Goal: Task Accomplishment & Management: Complete application form

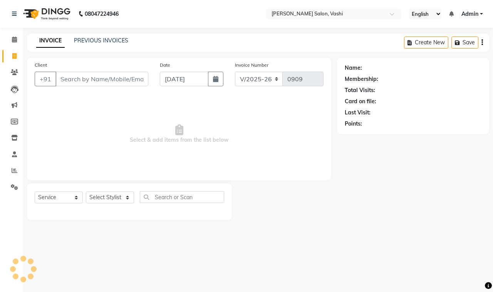
select select "695"
select select "service"
click at [96, 79] on input "Client" at bounding box center [101, 79] width 93 height 15
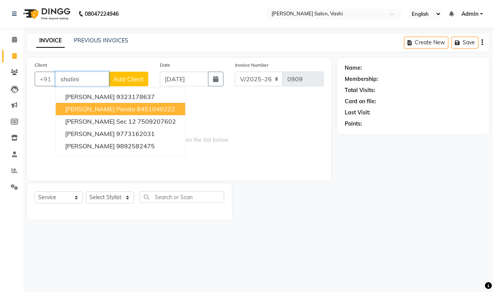
click at [137, 109] on ngb-highlight "8451040222" at bounding box center [156, 109] width 38 height 8
type input "8451040222"
select select "1: Object"
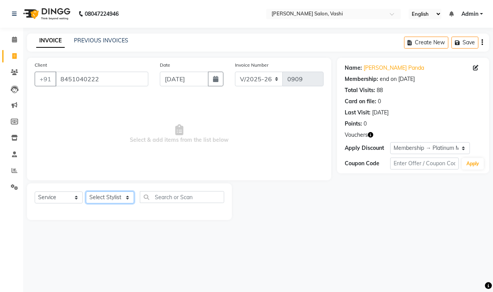
click at [129, 194] on select "Select Stylist DC Dipika Freelancer [PERSON_NAME] [PERSON_NAME] [PERSON_NAME]" at bounding box center [110, 197] width 48 height 12
select select "10481"
click at [86, 191] on select "Select Stylist DC Dipika Freelancer [PERSON_NAME] [PERSON_NAME] [PERSON_NAME]" at bounding box center [110, 197] width 48 height 12
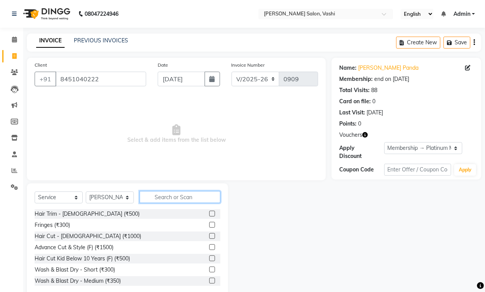
click at [177, 193] on input "text" at bounding box center [180, 197] width 81 height 12
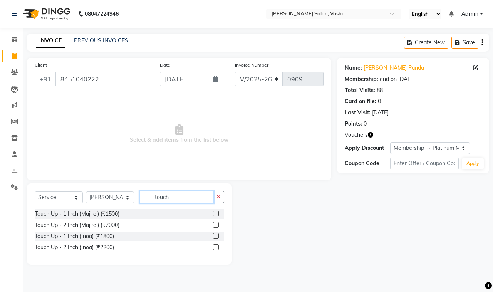
type input "touch"
click at [214, 212] on label at bounding box center [216, 214] width 6 height 6
click at [214, 212] on input "checkbox" at bounding box center [215, 213] width 5 height 5
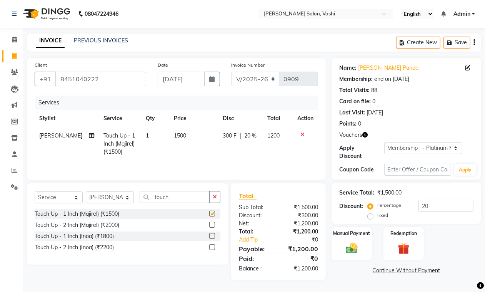
checkbox input "false"
click at [343, 247] on img at bounding box center [351, 248] width 19 height 14
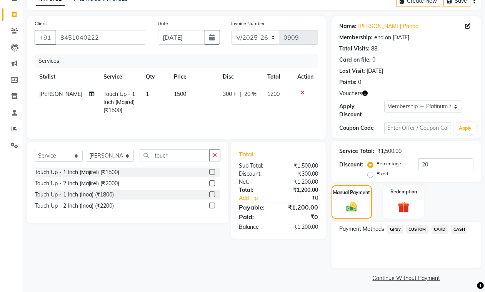
scroll to position [45, 0]
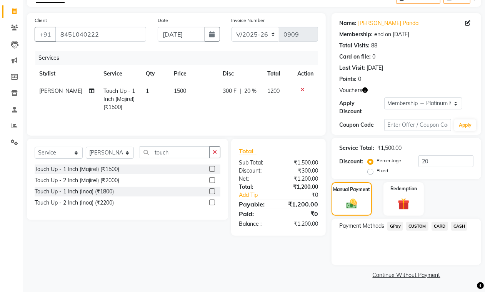
click at [397, 224] on span "GPay" at bounding box center [396, 226] width 16 height 9
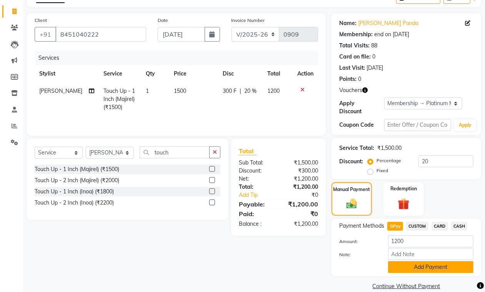
click at [414, 266] on button "Add Payment" at bounding box center [430, 267] width 85 height 12
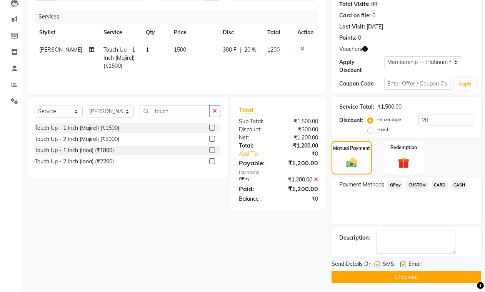
scroll to position [89, 0]
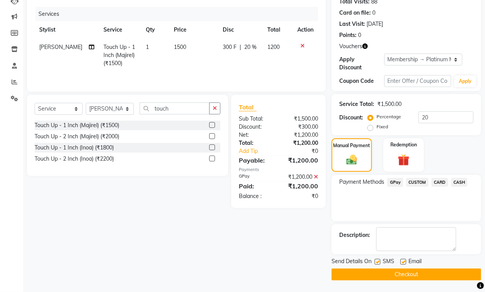
click at [378, 260] on label at bounding box center [378, 262] width 6 height 6
click at [378, 260] on input "checkbox" at bounding box center [377, 261] width 5 height 5
checkbox input "false"
click at [403, 261] on label at bounding box center [404, 262] width 6 height 6
click at [403, 261] on input "checkbox" at bounding box center [403, 261] width 5 height 5
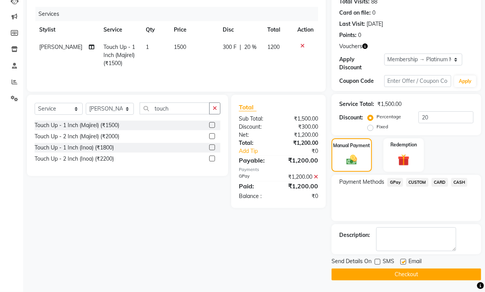
checkbox input "false"
click at [401, 274] on button "Checkout" at bounding box center [407, 274] width 150 height 12
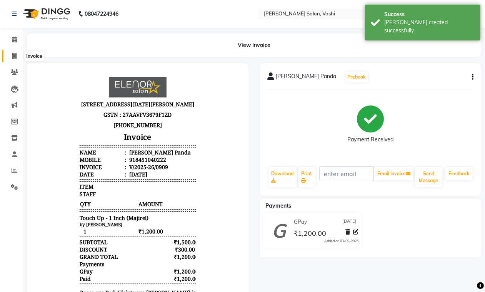
click at [13, 57] on icon at bounding box center [14, 56] width 4 height 6
select select "service"
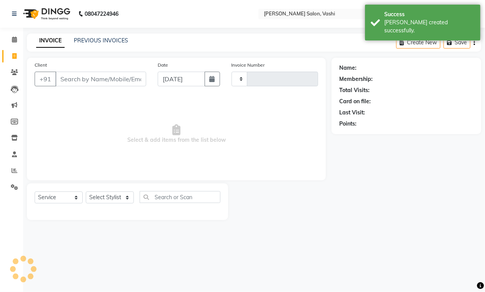
type input "0910"
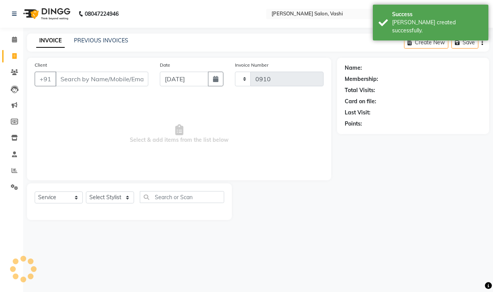
select select "695"
click at [101, 80] on input "Client" at bounding box center [101, 79] width 93 height 15
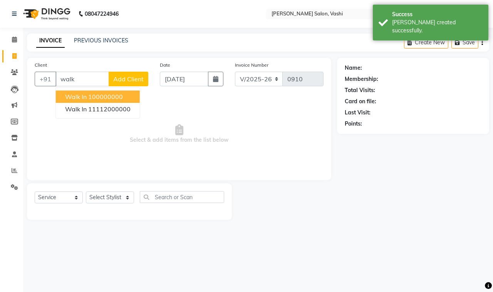
click at [99, 92] on button "Walk In 100000000" at bounding box center [98, 96] width 84 height 12
type input "100000000"
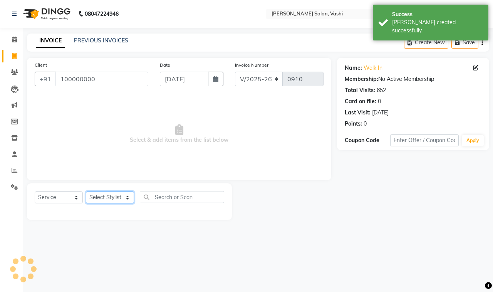
click at [120, 197] on select "Select Stylist" at bounding box center [110, 197] width 48 height 12
click at [174, 181] on div "Client [PHONE_NUMBER] Date [DATE] Invoice Number V/2025 V/[PHONE_NUMBER] Select…" at bounding box center [179, 139] width 316 height 162
click at [118, 203] on select "Select Stylist" at bounding box center [110, 197] width 48 height 12
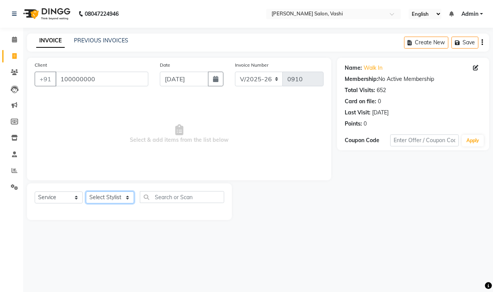
click at [119, 201] on select "Select Stylist" at bounding box center [110, 197] width 48 height 12
click at [119, 198] on select "Select Stylist" at bounding box center [110, 197] width 48 height 12
click at [68, 224] on main "INVOICE PREVIOUS INVOICES Create New Save Client [PHONE_NUMBER] Date [DATE] Inv…" at bounding box center [258, 132] width 470 height 198
click at [110, 194] on select "Select Stylist" at bounding box center [110, 197] width 48 height 12
click at [86, 191] on select "Select Stylist" at bounding box center [110, 197] width 48 height 12
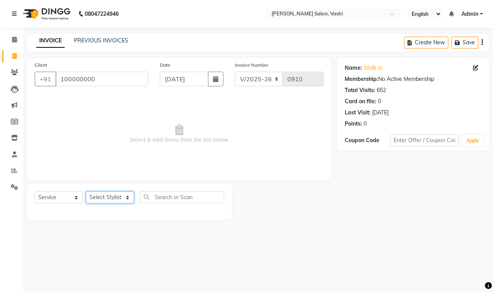
click at [117, 200] on select "Select Stylist" at bounding box center [110, 197] width 48 height 12
click at [14, 33] on li "Calendar" at bounding box center [11, 40] width 23 height 17
click at [14, 38] on icon at bounding box center [14, 40] width 5 height 6
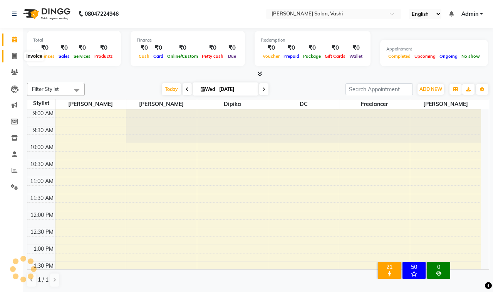
click at [15, 58] on icon at bounding box center [14, 56] width 4 height 6
select select "695"
select select "service"
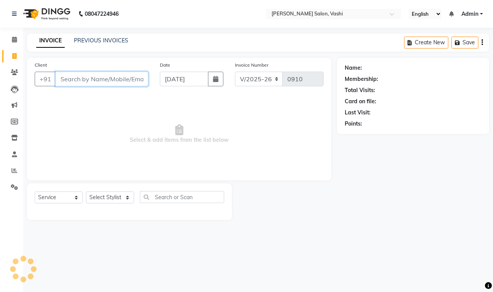
click at [108, 79] on input "Client" at bounding box center [101, 79] width 93 height 15
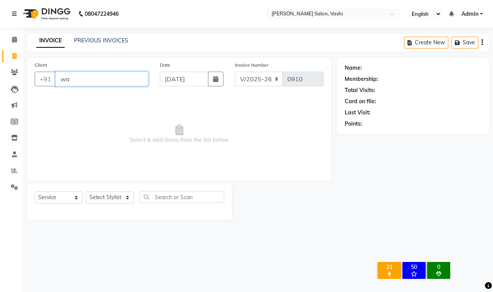
click at [108, 79] on input "wa" at bounding box center [101, 79] width 93 height 15
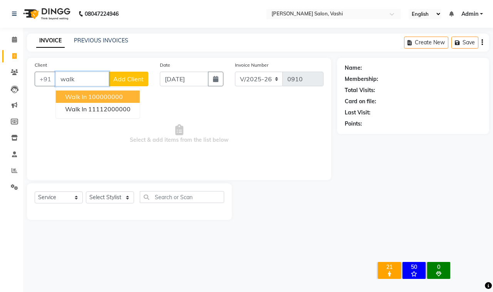
click at [108, 96] on ngb-highlight "100000000" at bounding box center [105, 97] width 35 height 8
type input "100000000"
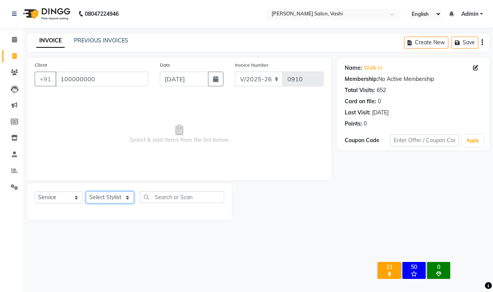
click at [125, 198] on select "Select Stylist DC Dipika Freelancer [PERSON_NAME] [PERSON_NAME] [PERSON_NAME]" at bounding box center [110, 197] width 48 height 12
select select "10404"
click at [86, 191] on select "Select Stylist DC Dipika Freelancer [PERSON_NAME] [PERSON_NAME] [PERSON_NAME]" at bounding box center [110, 197] width 48 height 12
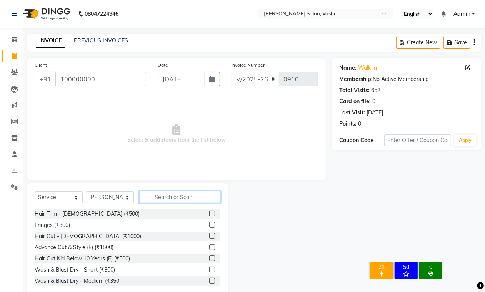
click at [174, 196] on input "text" at bounding box center [180, 197] width 81 height 12
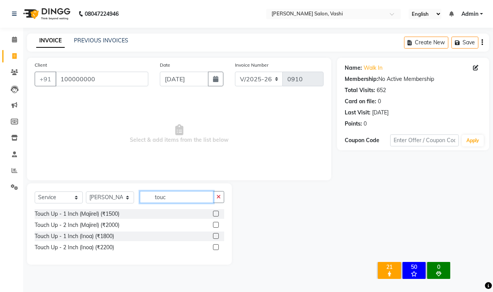
type input "touc"
click at [213, 213] on label at bounding box center [216, 214] width 6 height 6
click at [213, 213] on input "checkbox" at bounding box center [215, 213] width 5 height 5
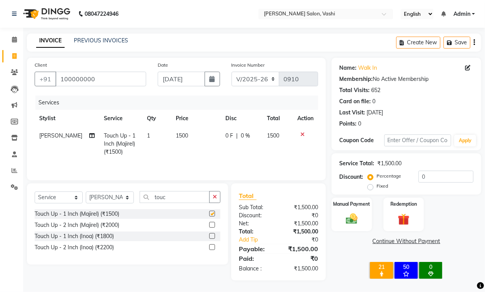
checkbox input "false"
click at [176, 135] on span "1500" at bounding box center [182, 135] width 12 height 7
select select "10404"
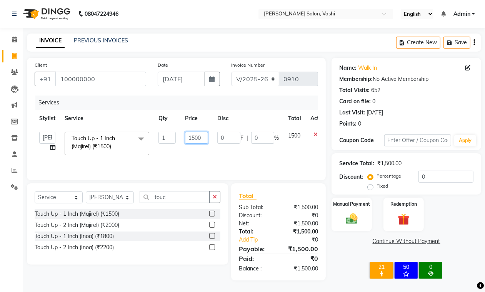
drag, startPoint x: 189, startPoint y: 139, endPoint x: 204, endPoint y: 135, distance: 16.1
click at [205, 135] on input "1500" at bounding box center [196, 138] width 23 height 12
type input "1000"
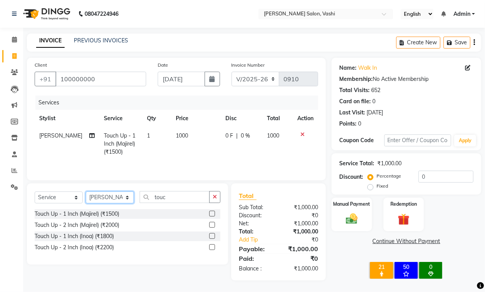
click at [124, 201] on select "Select Stylist DC Dipika Freelancer [PERSON_NAME] [PERSON_NAME] [PERSON_NAME]" at bounding box center [110, 197] width 48 height 12
select select "85000"
click at [86, 192] on select "Select Stylist DC Dipika Freelancer [PERSON_NAME] [PERSON_NAME] [PERSON_NAME]" at bounding box center [110, 197] width 48 height 12
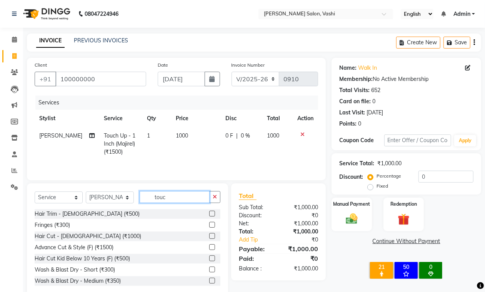
click at [176, 202] on input "touc" at bounding box center [175, 197] width 70 height 12
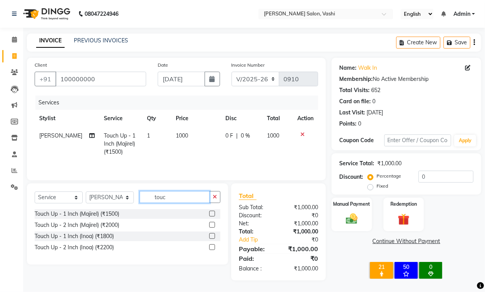
type input "touc"
click at [210, 215] on label at bounding box center [212, 214] width 6 height 6
click at [210, 215] on input "checkbox" at bounding box center [211, 213] width 5 height 5
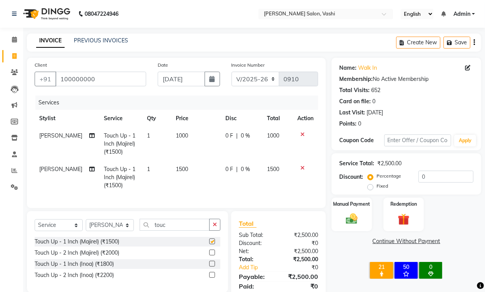
checkbox input "false"
click at [177, 169] on span "1500" at bounding box center [182, 168] width 12 height 7
select select "85000"
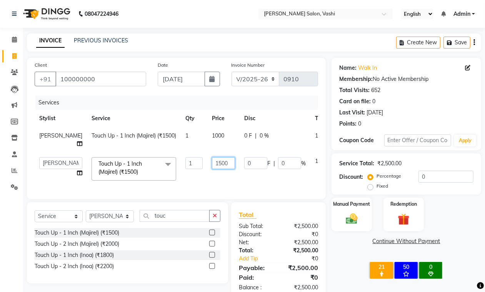
drag, startPoint x: 187, startPoint y: 172, endPoint x: 228, endPoint y: 169, distance: 40.5
click at [228, 169] on tr "DC Dipika Freelancer [PERSON_NAME] [PERSON_NAME] [PERSON_NAME] Touch Up - 1 Inc…" at bounding box center [197, 168] width 324 height 33
type input "500"
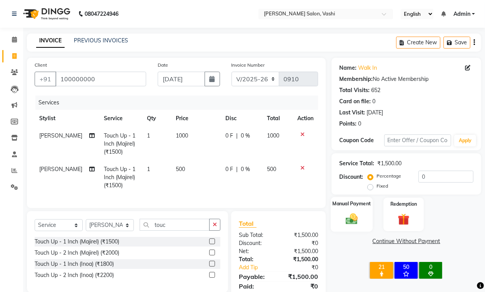
click at [372, 221] on div "Manual Payment" at bounding box center [352, 214] width 42 height 35
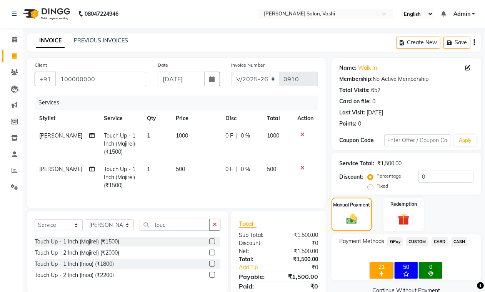
click at [465, 241] on span "CASH" at bounding box center [459, 241] width 17 height 9
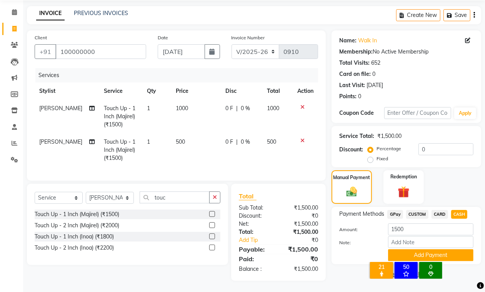
scroll to position [35, 0]
click at [431, 249] on button "Add Payment" at bounding box center [430, 255] width 85 height 12
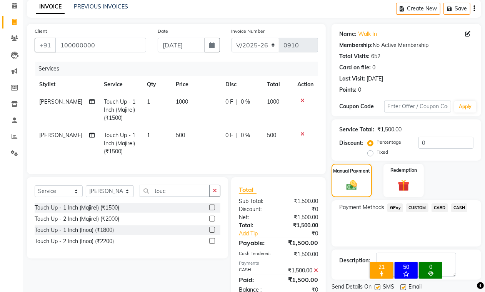
scroll to position [32, 0]
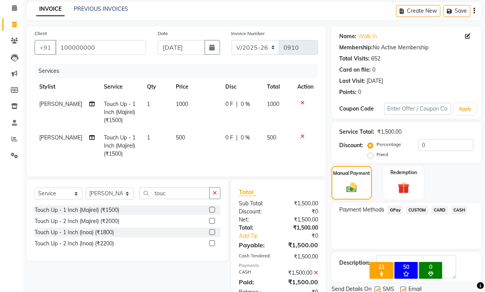
click at [379, 289] on label at bounding box center [378, 289] width 6 height 6
click at [379, 289] on input "checkbox" at bounding box center [377, 289] width 5 height 5
checkbox input "false"
click at [403, 287] on div "× 21 All Members 50 [GEOGRAPHIC_DATA] 0 Membership Expiring [DATE] OK No Cancel" at bounding box center [406, 271] width 96 height 33
click at [403, 289] on label at bounding box center [404, 289] width 6 height 6
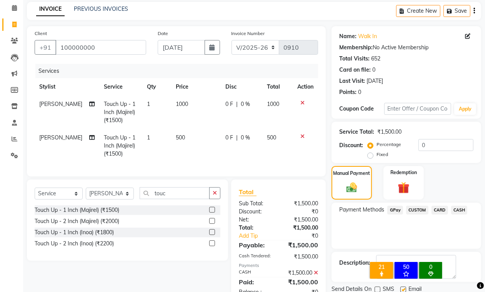
click at [403, 289] on input "checkbox" at bounding box center [403, 289] width 5 height 5
checkbox input "false"
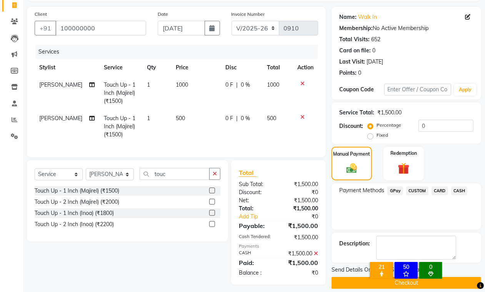
scroll to position [45, 0]
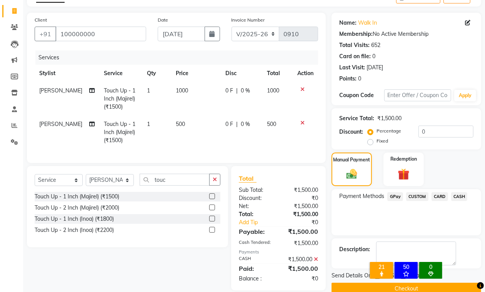
click at [409, 289] on button "Checkout" at bounding box center [407, 288] width 150 height 12
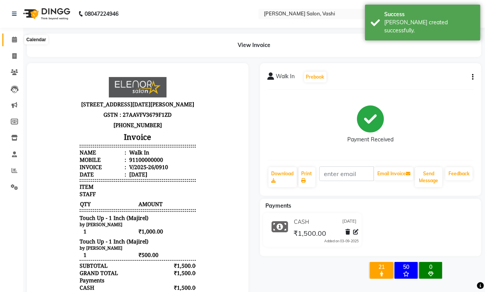
click at [15, 39] on icon at bounding box center [14, 40] width 5 height 6
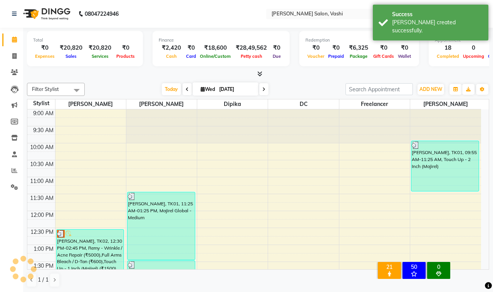
scroll to position [305, 0]
